Goal: Information Seeking & Learning: Learn about a topic

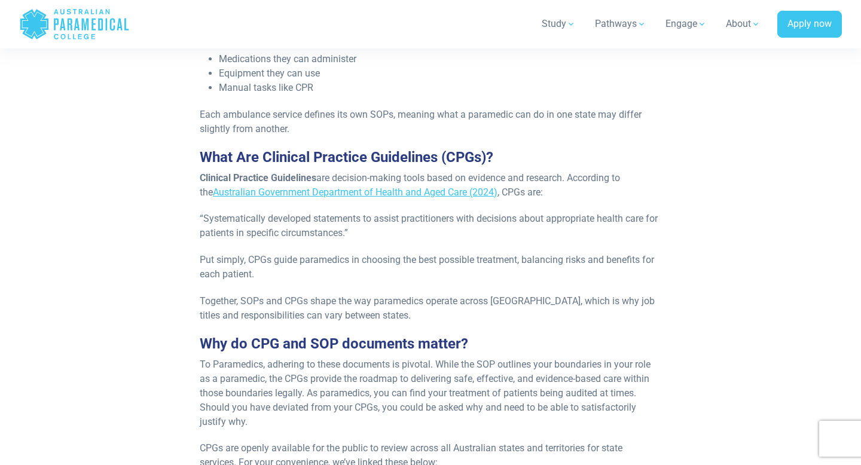
scroll to position [422, 0]
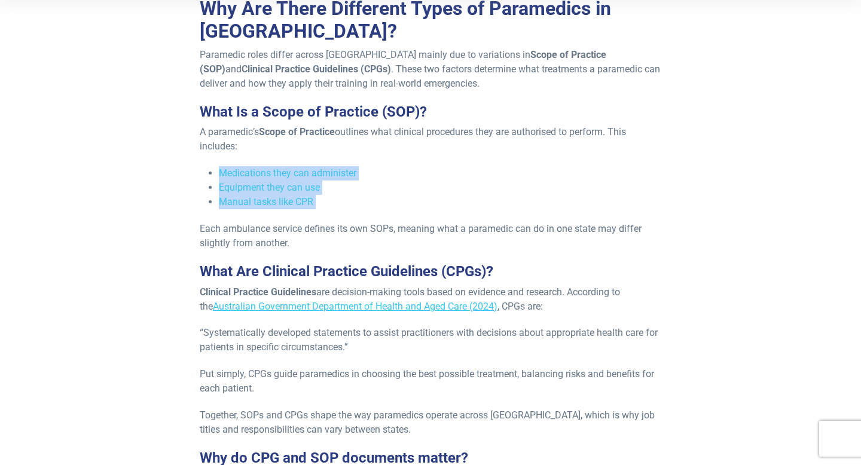
drag, startPoint x: 208, startPoint y: 158, endPoint x: 374, endPoint y: 198, distance: 171.1
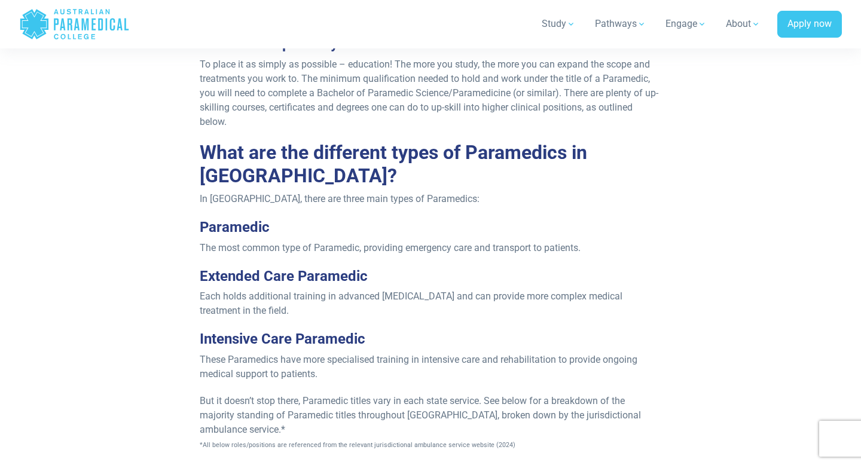
scroll to position [1201, 0]
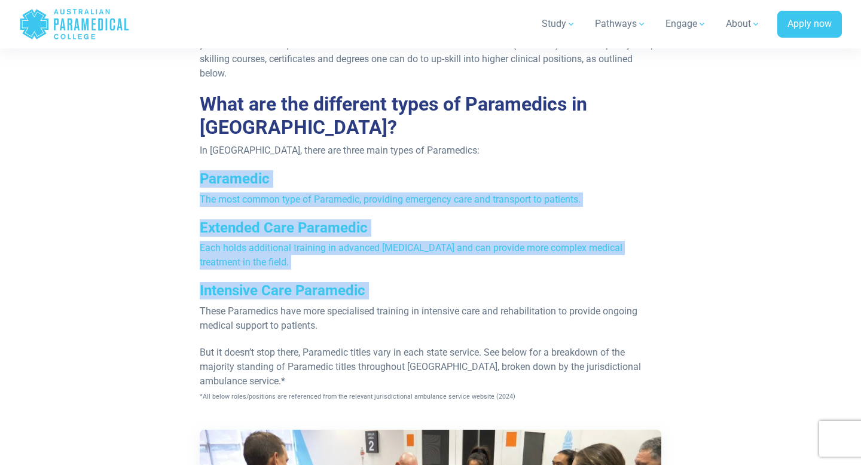
drag, startPoint x: 195, startPoint y: 160, endPoint x: 371, endPoint y: 287, distance: 217.2
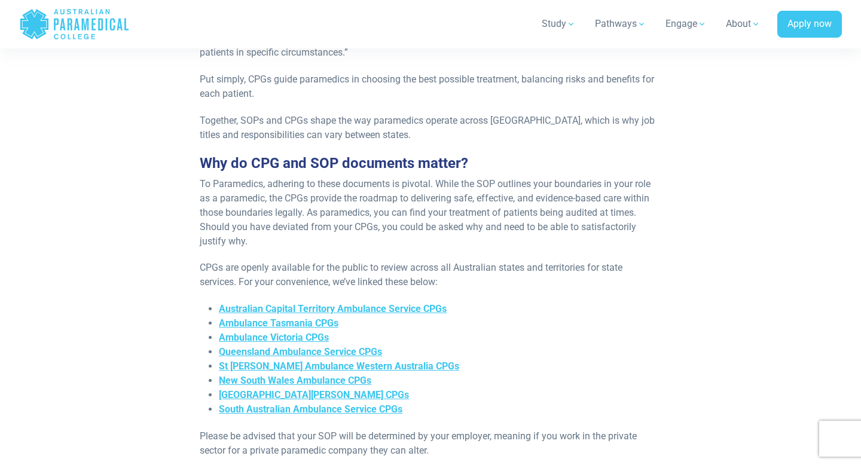
scroll to position [724, 0]
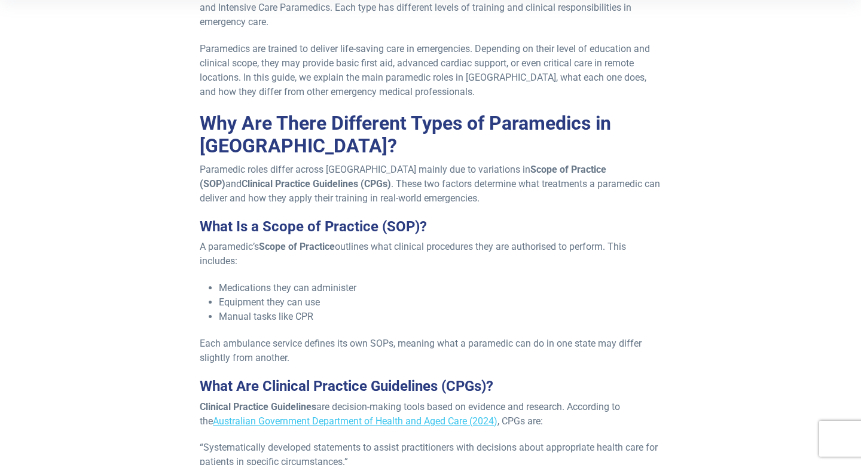
scroll to position [307, 0]
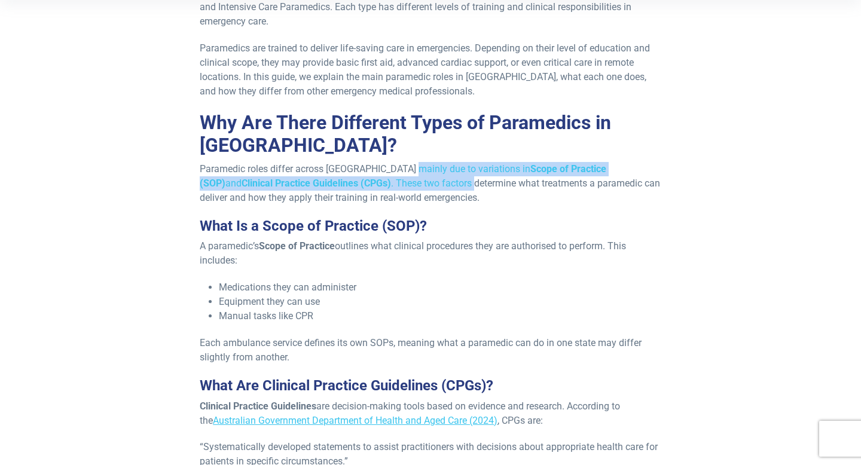
drag, startPoint x: 401, startPoint y: 156, endPoint x: 401, endPoint y: 173, distance: 16.8
click at [401, 173] on p "Paramedic roles differ across Australia mainly due to variations in Scope of Pr…" at bounding box center [431, 183] width 462 height 43
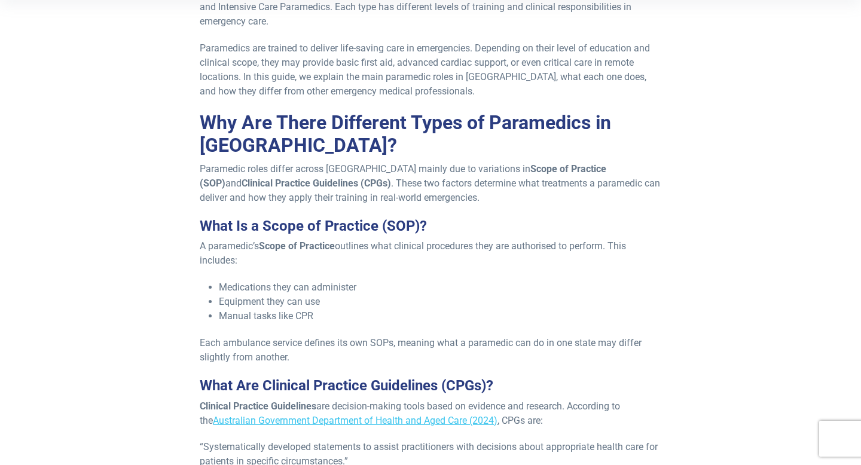
click at [400, 173] on p "Paramedic roles differ across Australia mainly due to variations in Scope of Pr…" at bounding box center [431, 183] width 462 height 43
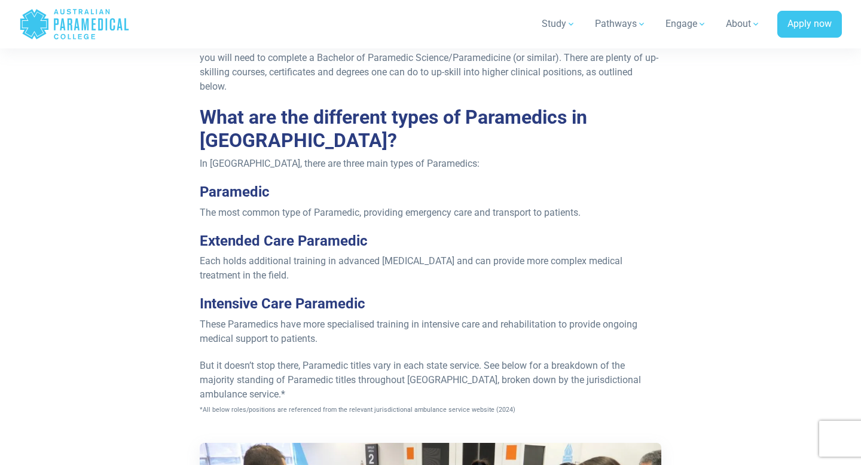
scroll to position [1148, 0]
